Goal: Information Seeking & Learning: Learn about a topic

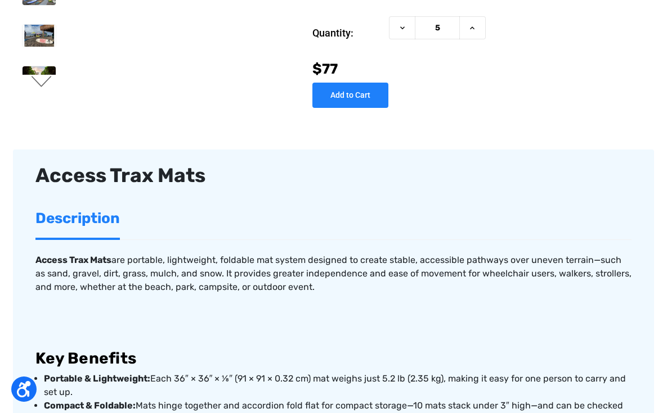
click at [44, 82] on button "Next" at bounding box center [42, 83] width 24 height 14
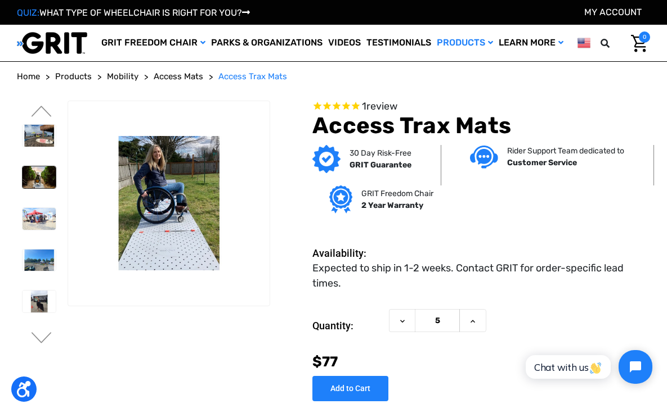
click at [33, 183] on img at bounding box center [39, 178] width 33 height 22
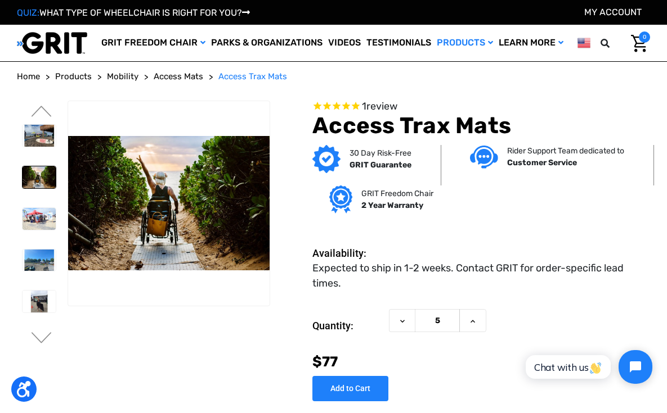
click at [33, 178] on img at bounding box center [39, 178] width 33 height 22
click at [46, 223] on img at bounding box center [39, 219] width 33 height 22
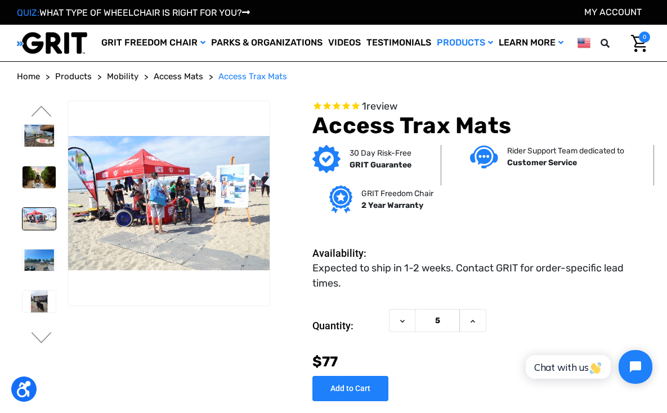
click at [46, 223] on img at bounding box center [39, 219] width 33 height 22
click at [34, 267] on img at bounding box center [39, 261] width 33 height 22
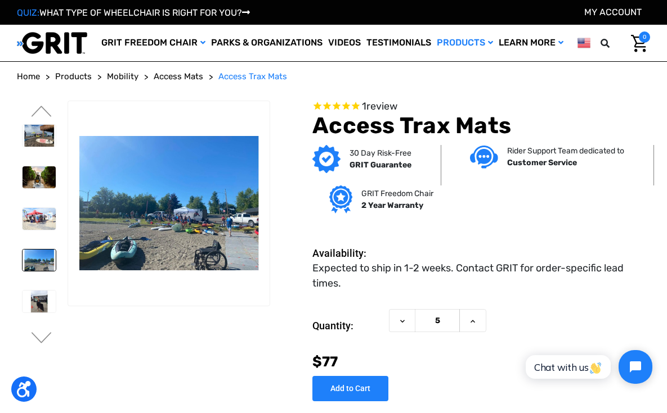
click at [34, 267] on img at bounding box center [39, 261] width 33 height 22
click at [43, 304] on img at bounding box center [39, 302] width 33 height 22
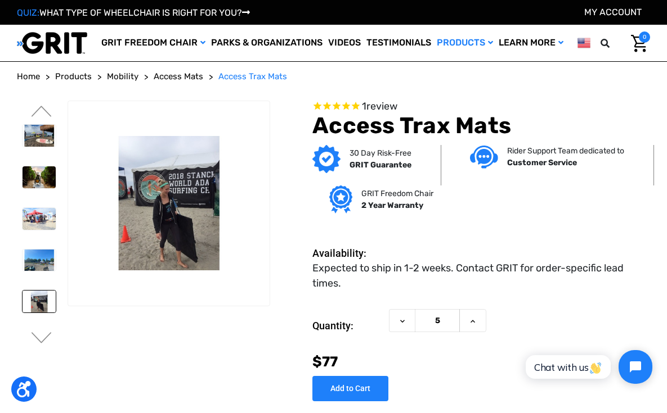
click at [43, 304] on img at bounding box center [39, 302] width 33 height 22
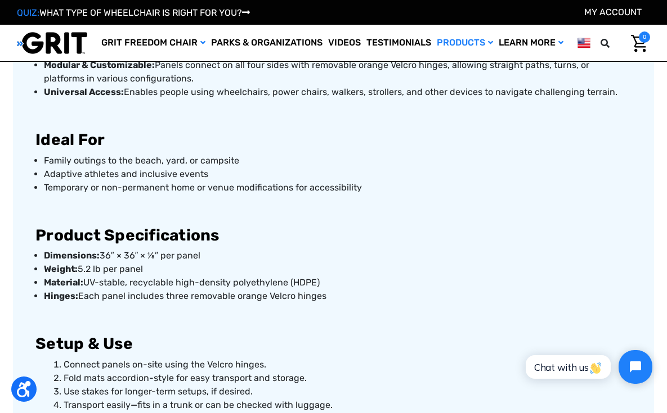
scroll to position [630, 0]
